Goal: Information Seeking & Learning: Obtain resource

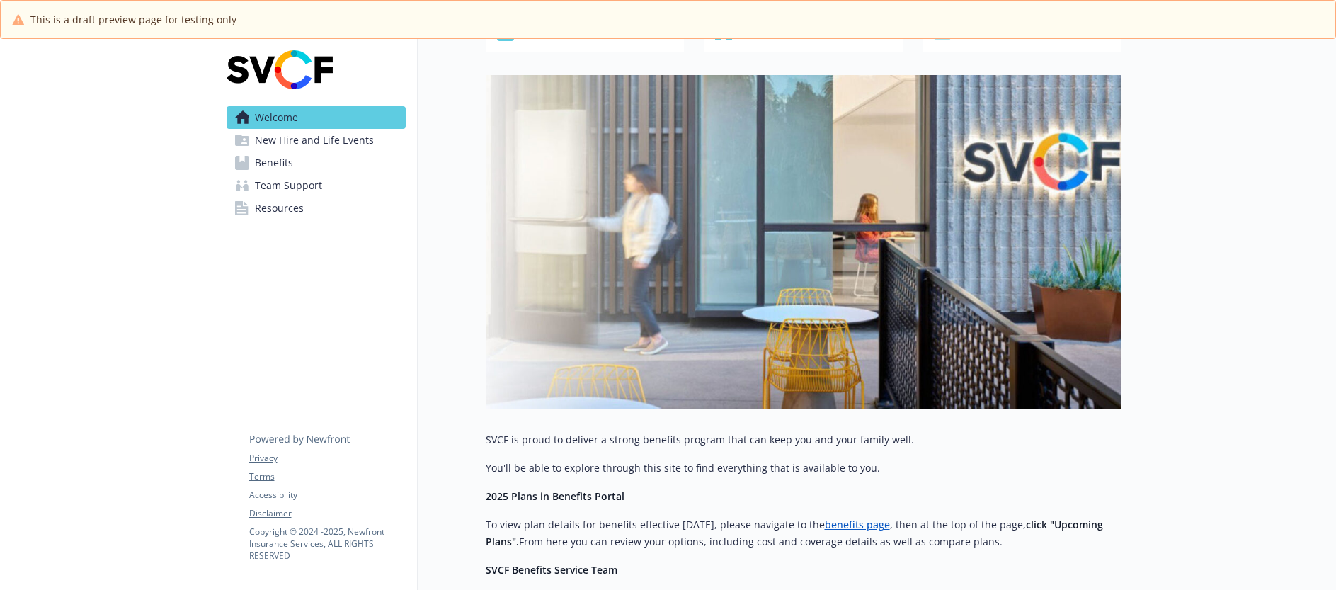
scroll to position [117, 0]
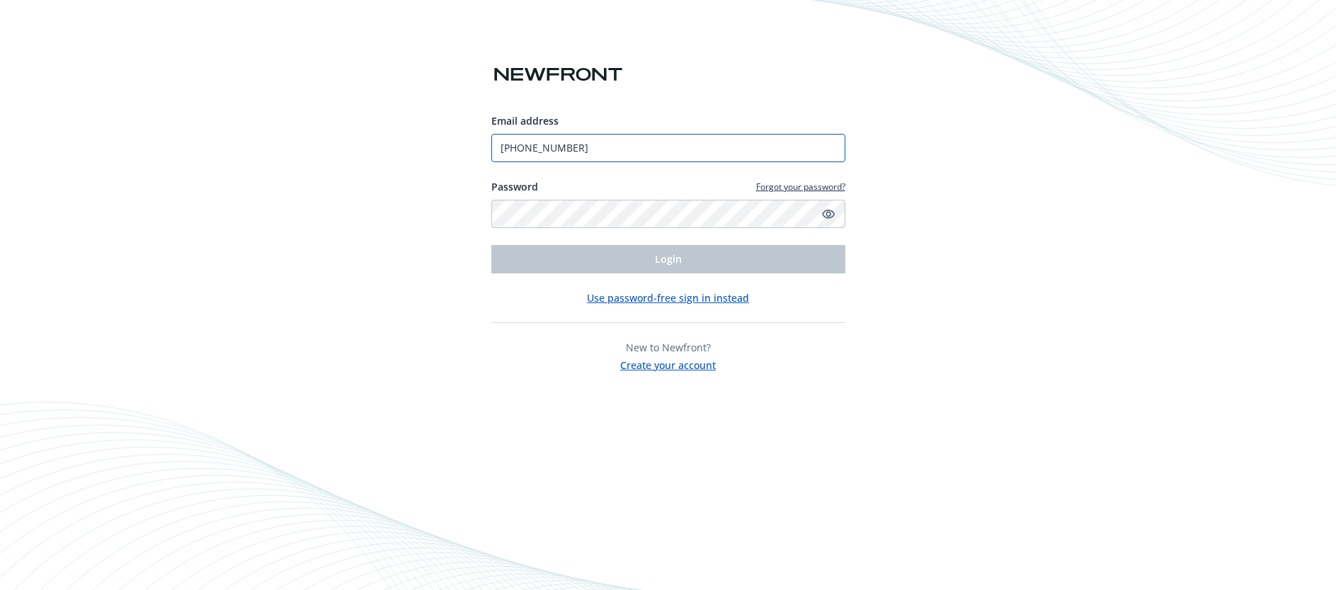
click at [693, 142] on input "[PHONE_NUMBER]" at bounding box center [668, 148] width 354 height 28
type input "[EMAIL_ADDRESS][DOMAIN_NAME]"
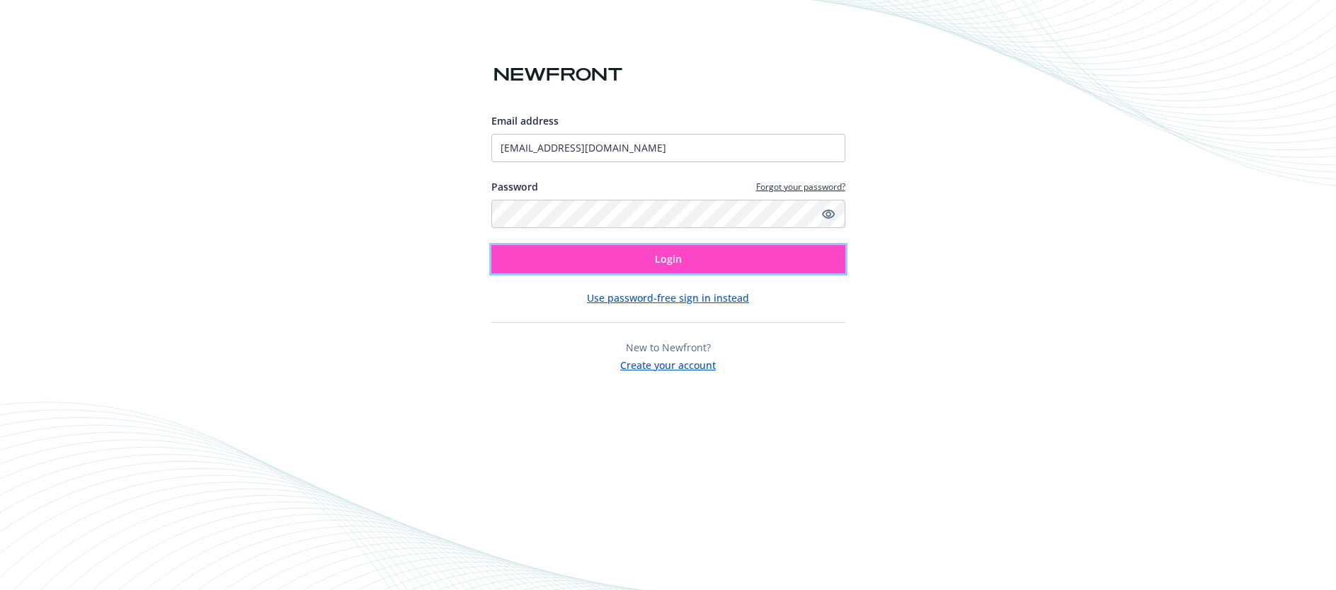
click at [655, 261] on span "Login" at bounding box center [668, 258] width 27 height 13
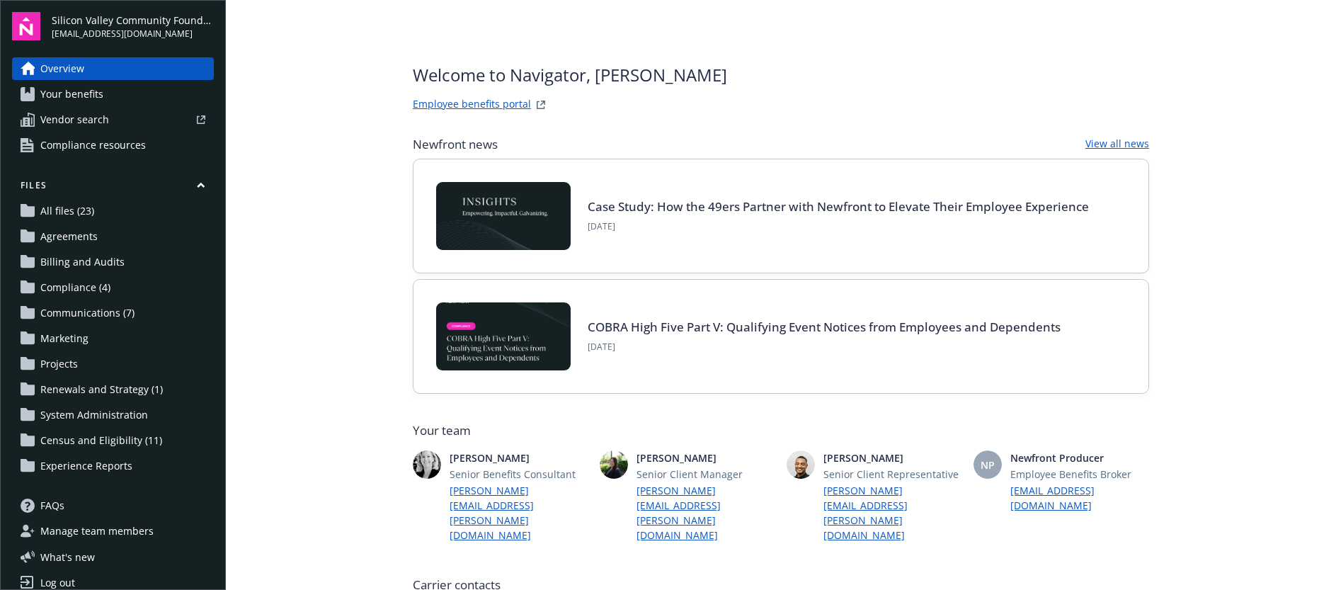
click at [132, 150] on span "Compliance resources" at bounding box center [93, 145] width 106 height 23
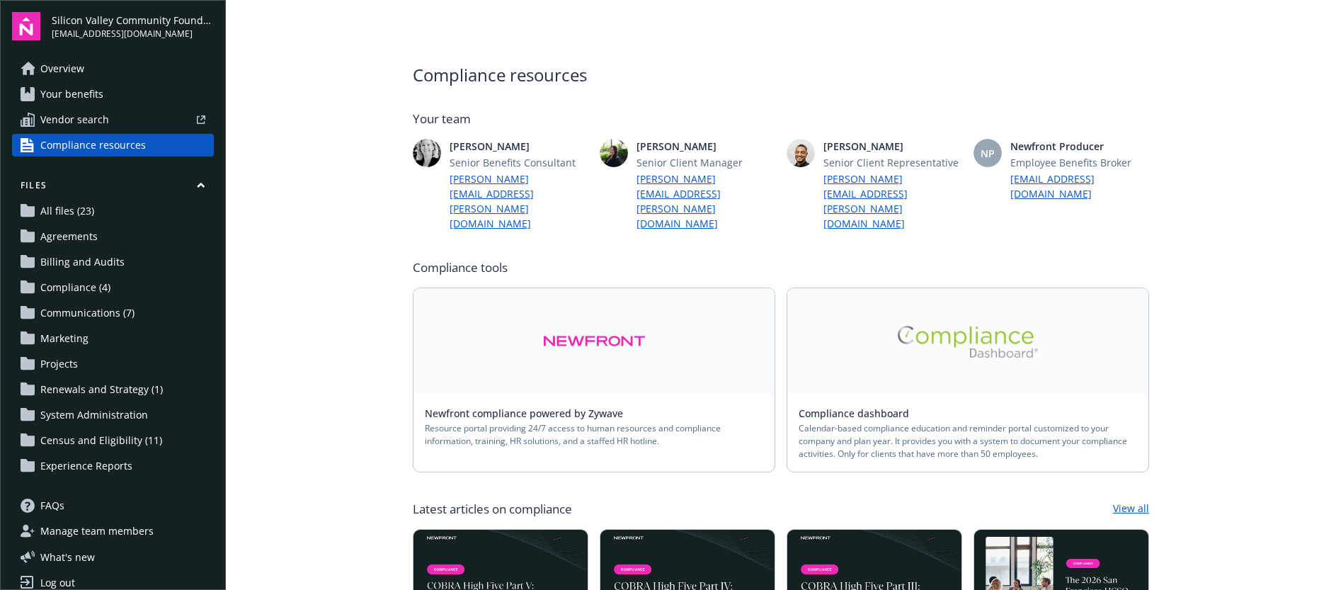
click at [576, 325] on img at bounding box center [594, 341] width 103 height 33
